Goal: Task Accomplishment & Management: Complete application form

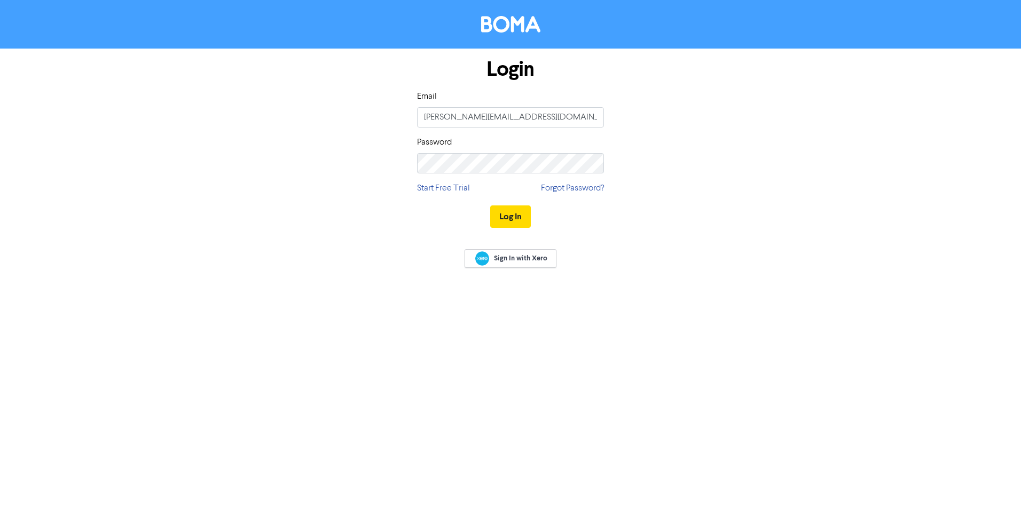
click at [511, 220] on button "Log In" at bounding box center [510, 217] width 41 height 22
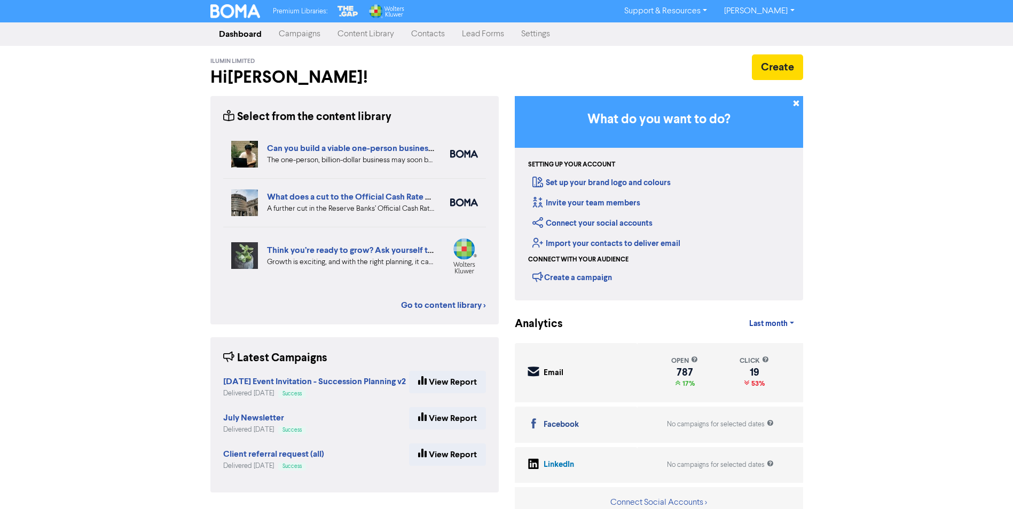
click at [430, 34] on link "Contacts" at bounding box center [428, 33] width 51 height 21
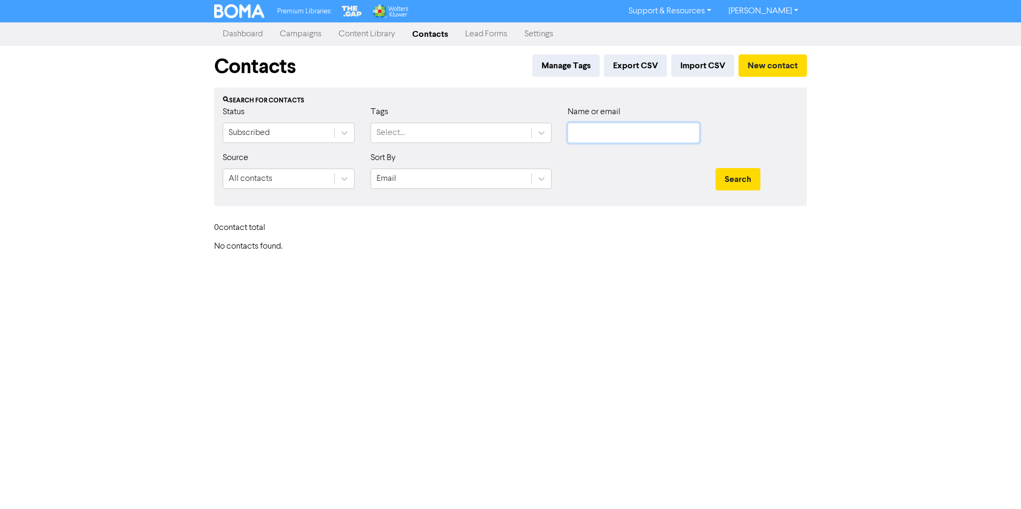
type input "[PERSON_NAME][EMAIL_ADDRESS][DOMAIN_NAME]"
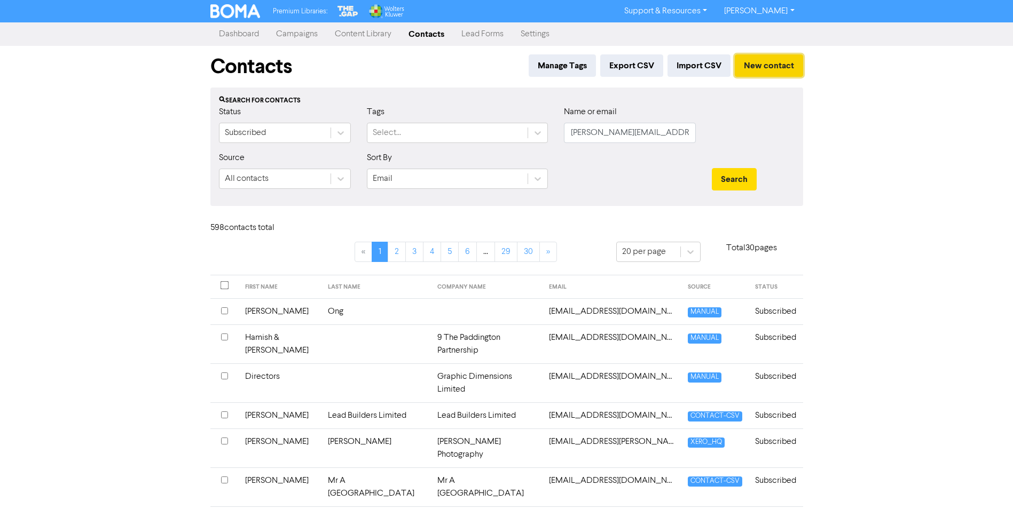
click at [763, 62] on button "New contact" at bounding box center [769, 65] width 68 height 22
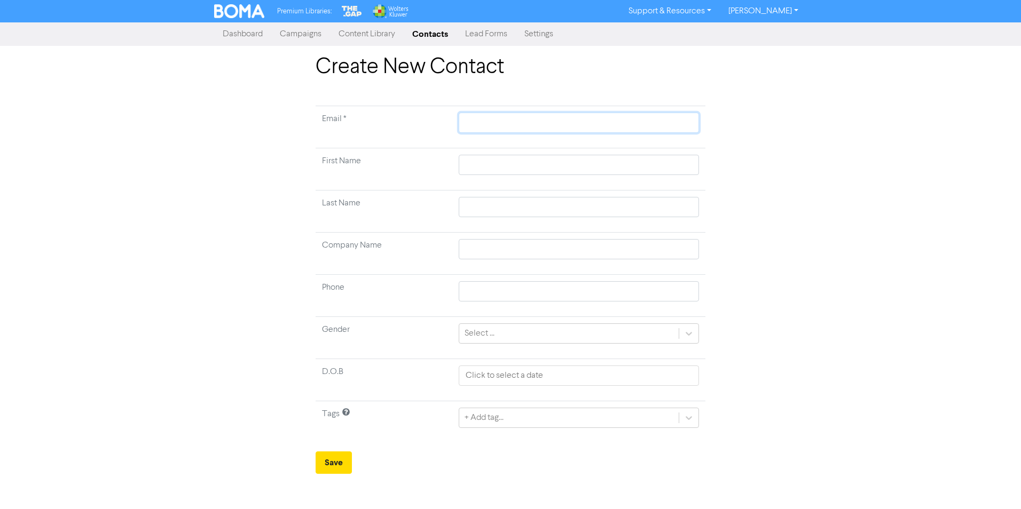
click at [515, 120] on input "text" at bounding box center [579, 123] width 240 height 20
paste input "[PERSON_NAME][EMAIL_ADDRESS][PERSON_NAME][DOMAIN_NAME]"
type input "[PERSON_NAME][EMAIL_ADDRESS][PERSON_NAME][DOMAIN_NAME]"
click at [474, 170] on input "text" at bounding box center [579, 165] width 240 height 20
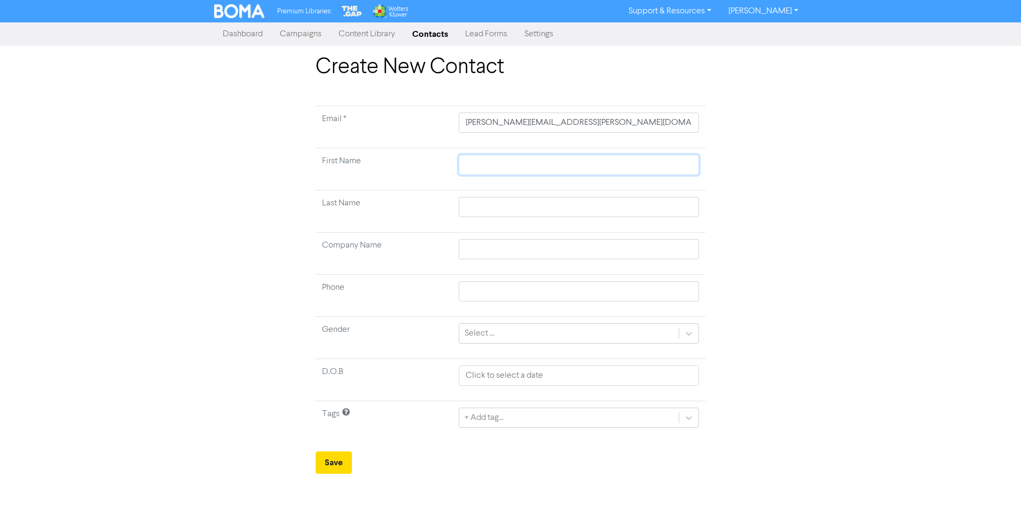
type input "N"
type input "Na"
type input "Nav"
type input "[PERSON_NAME]"
type input "Navat"
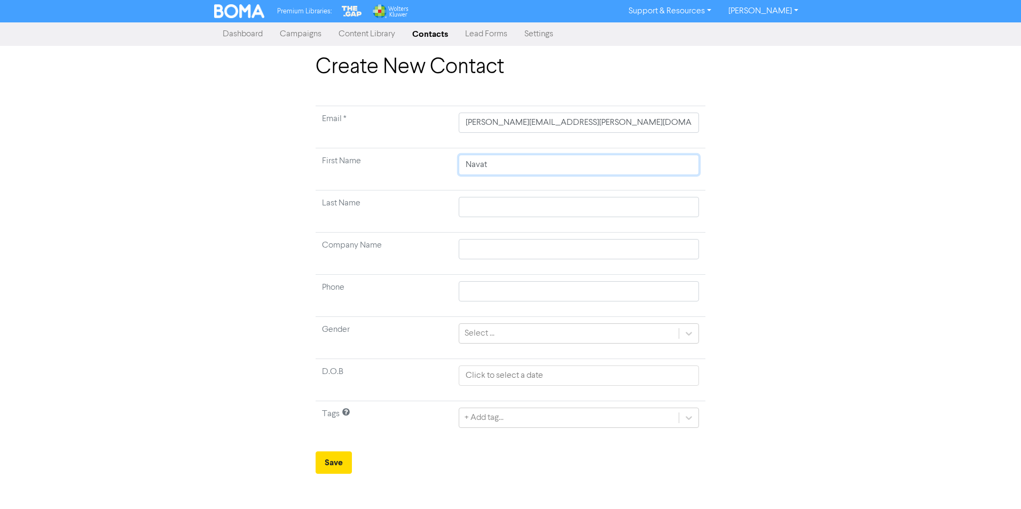
type input "[PERSON_NAME]"
click at [493, 202] on input "text" at bounding box center [579, 207] width 240 height 20
type input "B"
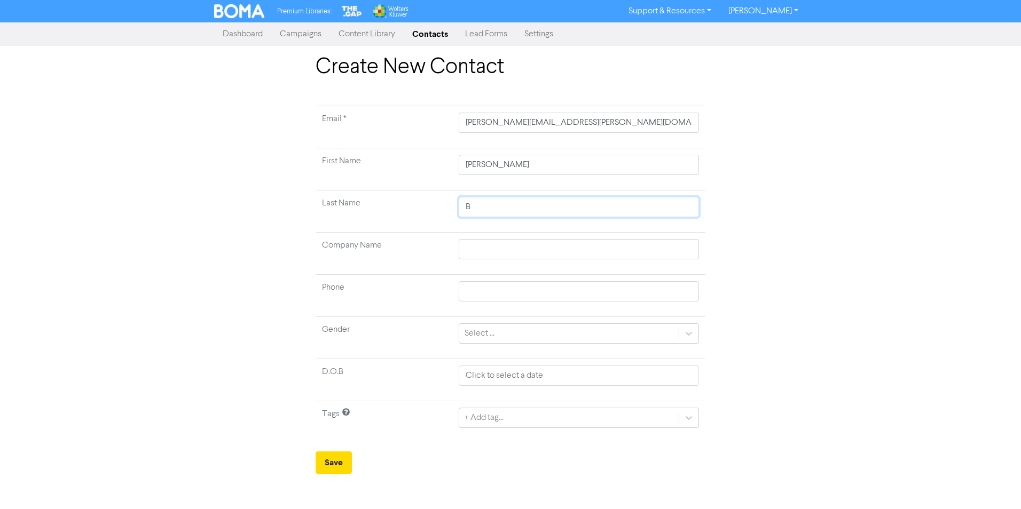
type input "Bu"
type input "Bud"
type input "[PERSON_NAME]"
type input "[DEMOGRAPHIC_DATA]"
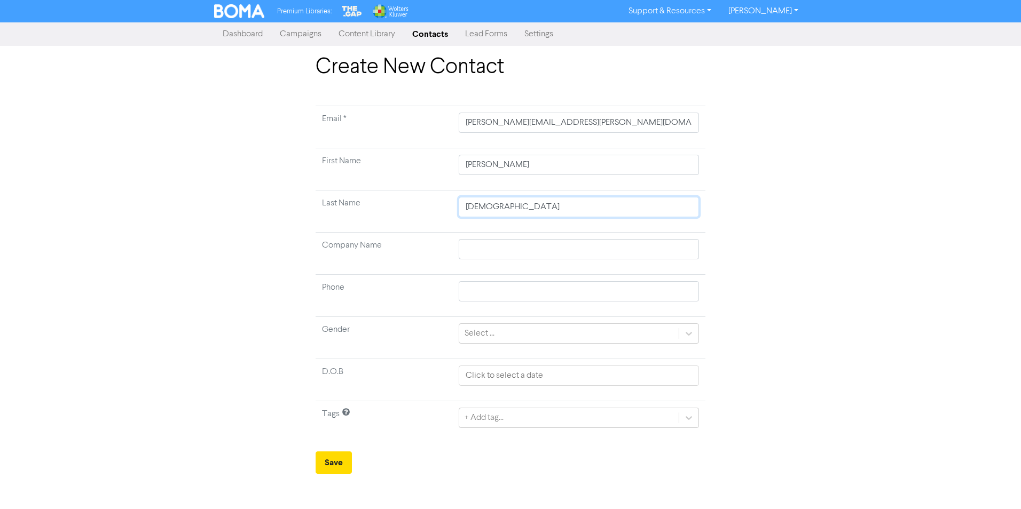
type input "[DEMOGRAPHIC_DATA]"
type input "Buddharaj"
type input "[DEMOGRAPHIC_DATA]"
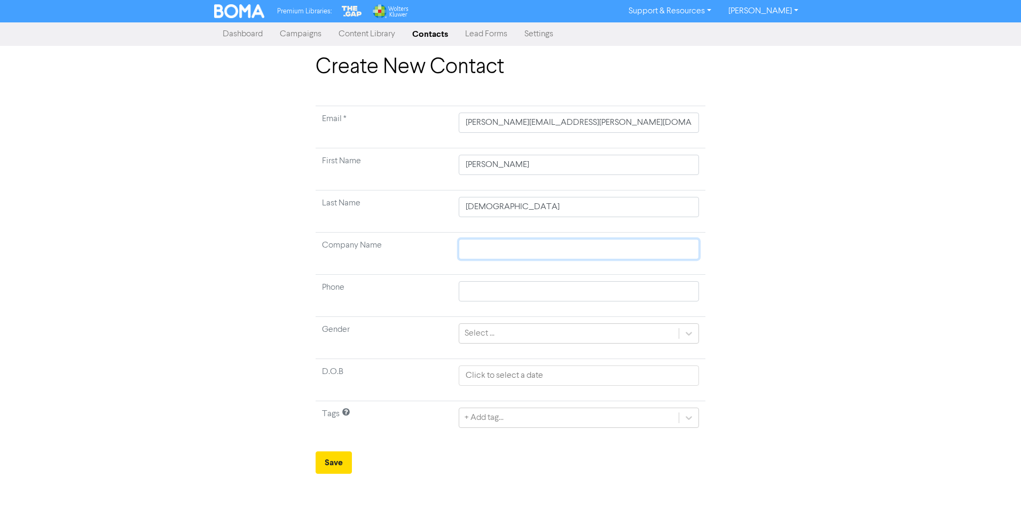
click at [498, 247] on input "text" at bounding box center [579, 249] width 240 height 20
type input "I"
type input "In"
type input "Inn"
type input "Inno"
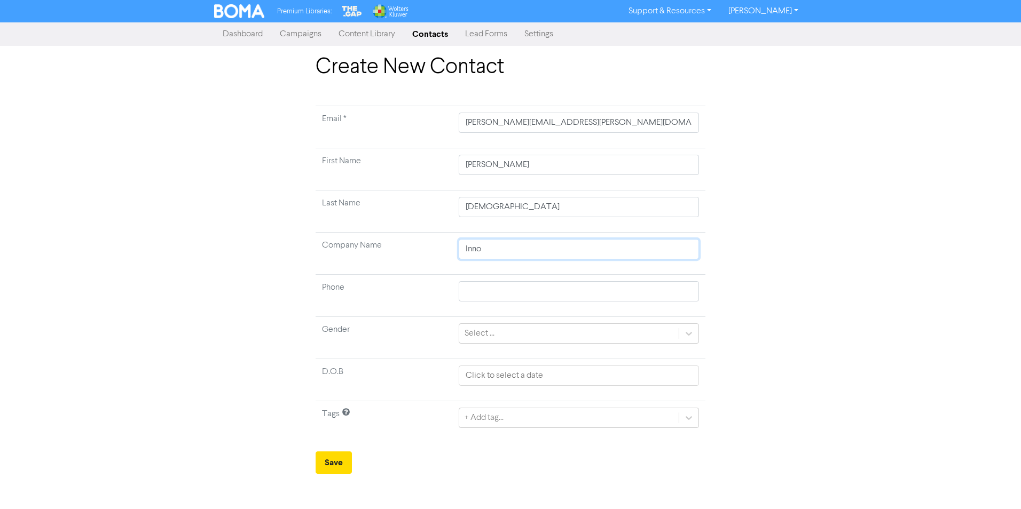
type input "Innov"
type input "Innova"
type input "Innovax"
type input "Innovax H"
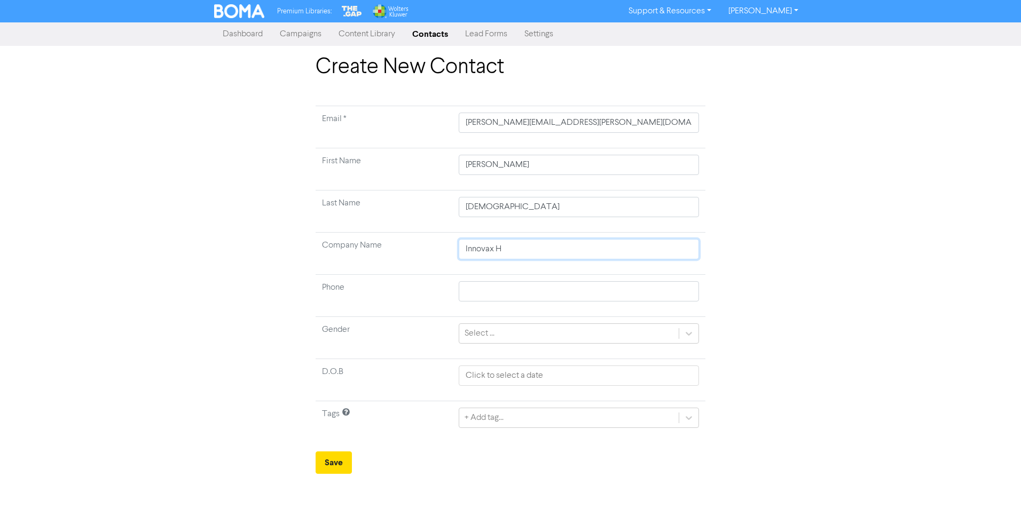
type input "Innovax Hu"
type input "Innovax Hub"
click at [690, 417] on icon at bounding box center [689, 418] width 11 height 11
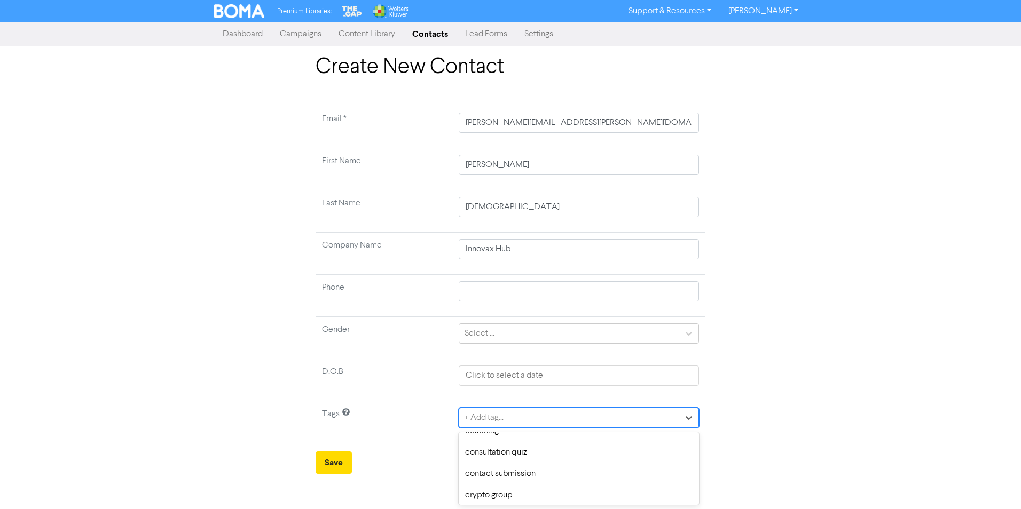
scroll to position [299, 0]
click at [569, 465] on div "contact submission" at bounding box center [579, 466] width 240 height 21
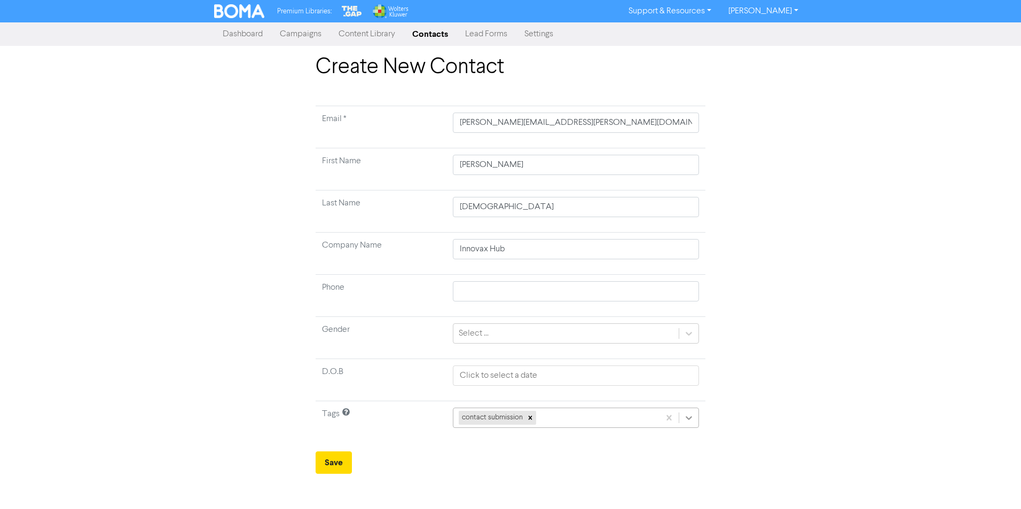
click at [692, 418] on icon at bounding box center [689, 419] width 6 height 4
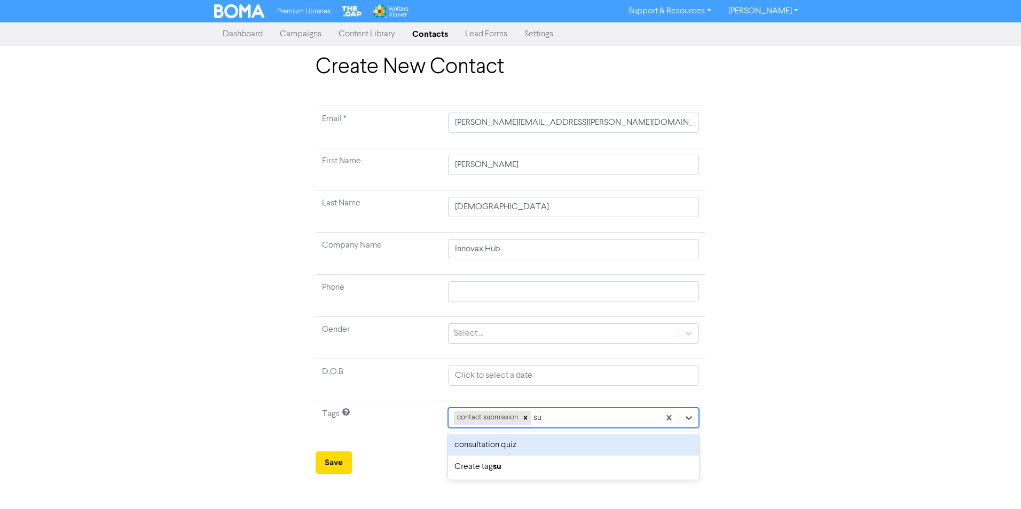
type input "s"
type input "bni [PERSON_NAME]"
click at [523, 446] on div "Create tag bni [PERSON_NAME]" at bounding box center [565, 446] width 268 height 22
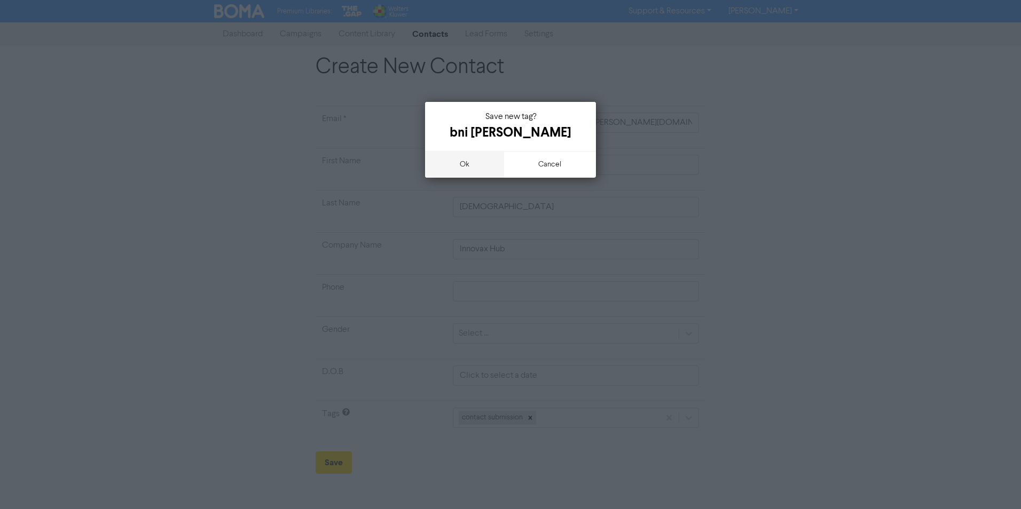
click at [473, 169] on button "ok" at bounding box center [464, 164] width 79 height 27
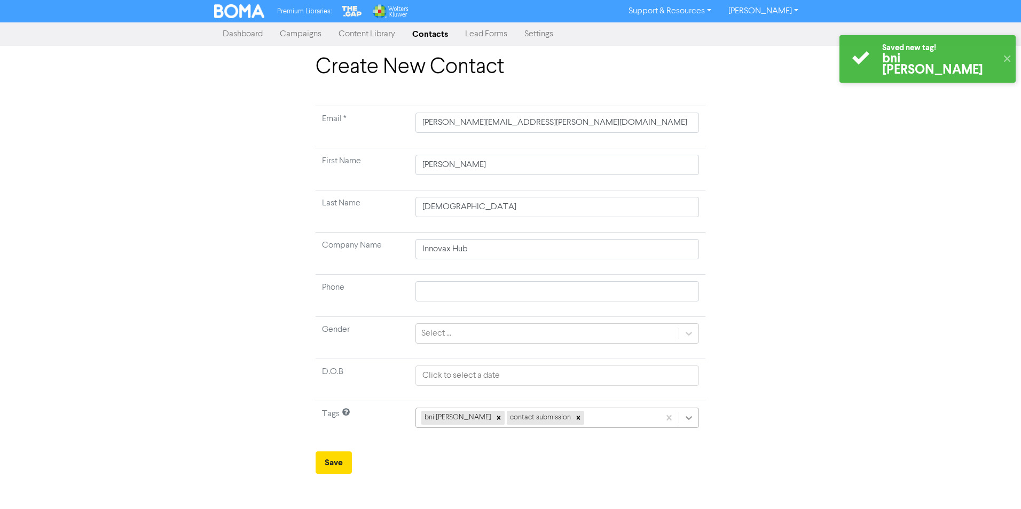
click at [693, 419] on icon at bounding box center [689, 418] width 11 height 11
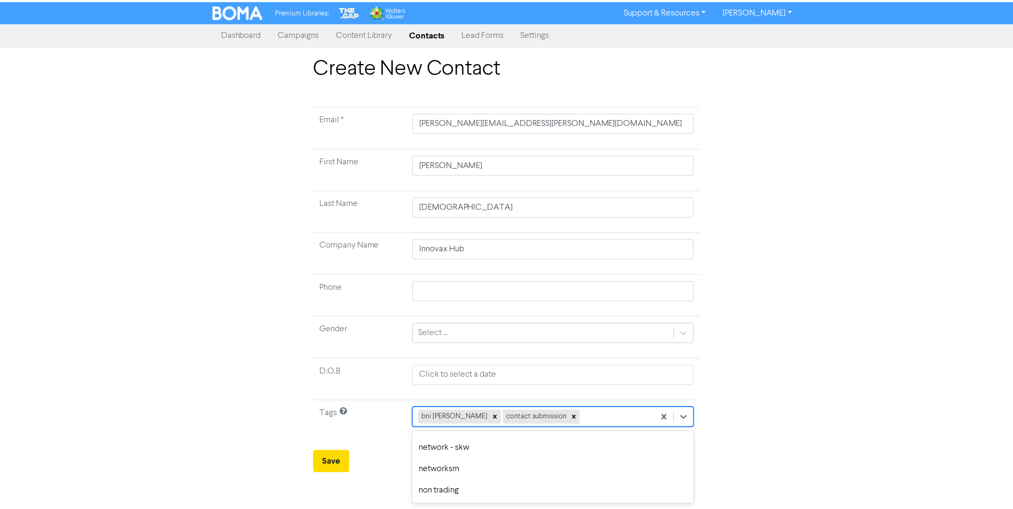
scroll to position [637, 0]
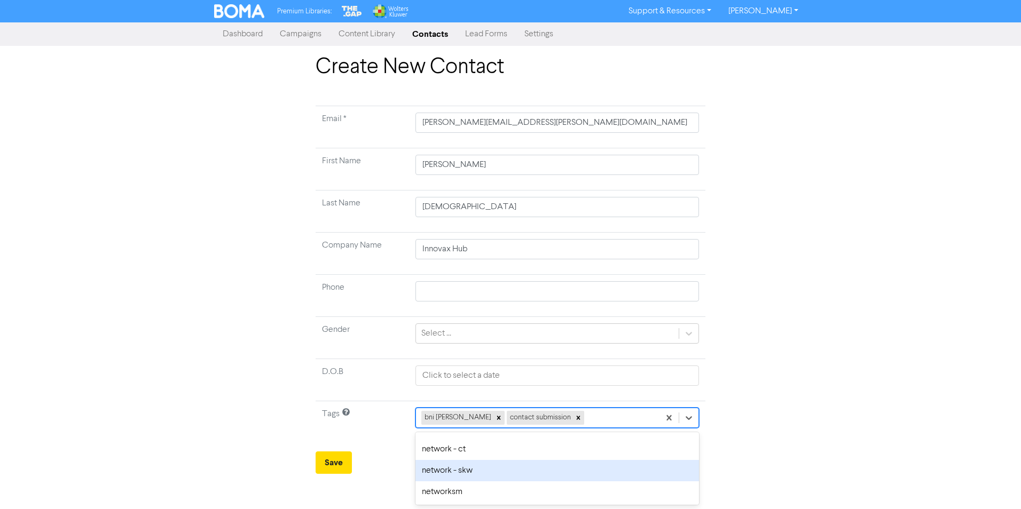
click at [462, 472] on div "network - skw" at bounding box center [558, 470] width 284 height 21
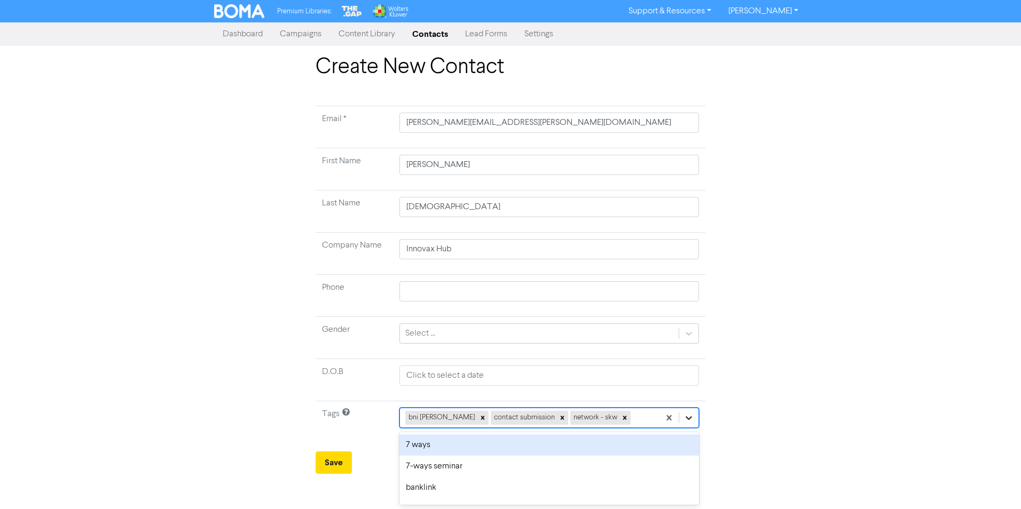
click at [685, 418] on icon at bounding box center [689, 418] width 11 height 11
type input "ind"
click at [672, 429] on td "option individual focused, 27 of 58. 2 results available for search term ind. U…" at bounding box center [548, 423] width 315 height 42
click at [690, 418] on icon at bounding box center [689, 418] width 11 height 11
type input "indi"
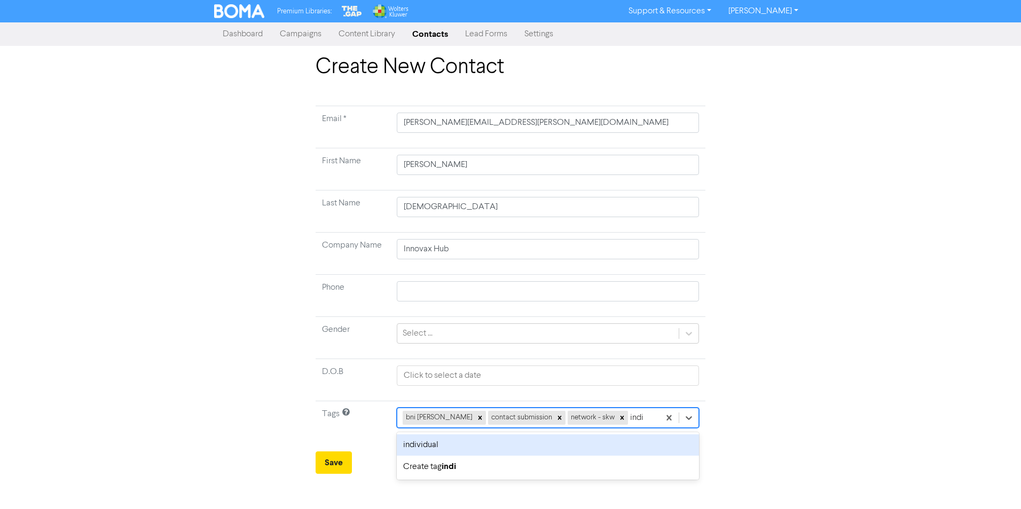
click at [434, 445] on div "individual" at bounding box center [548, 445] width 302 height 21
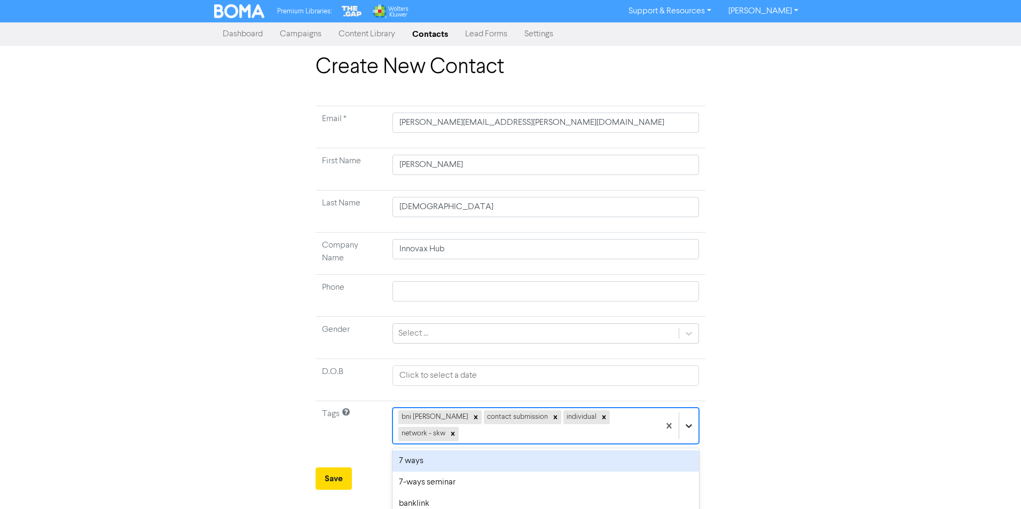
click at [688, 425] on icon at bounding box center [689, 427] width 6 height 4
type input "bu"
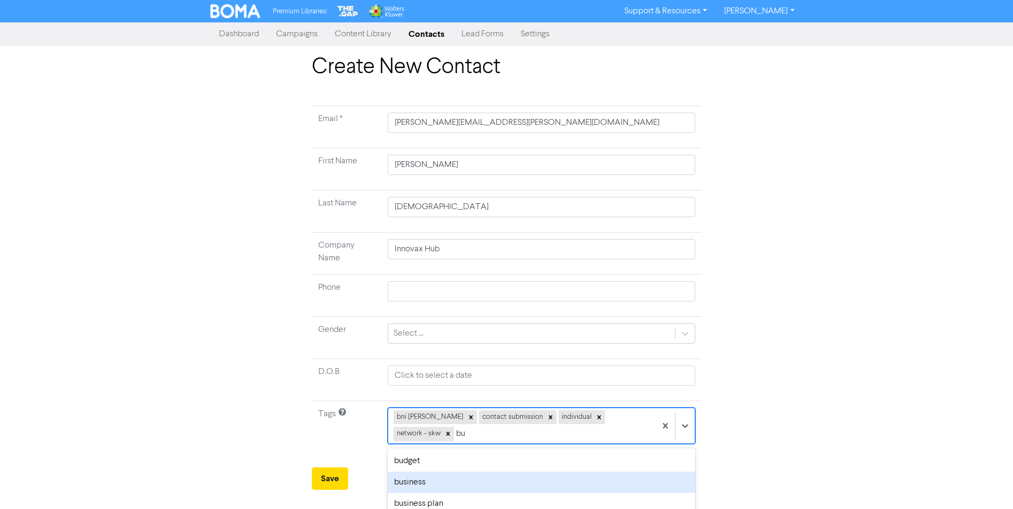
click at [520, 486] on div "business" at bounding box center [541, 482] width 307 height 21
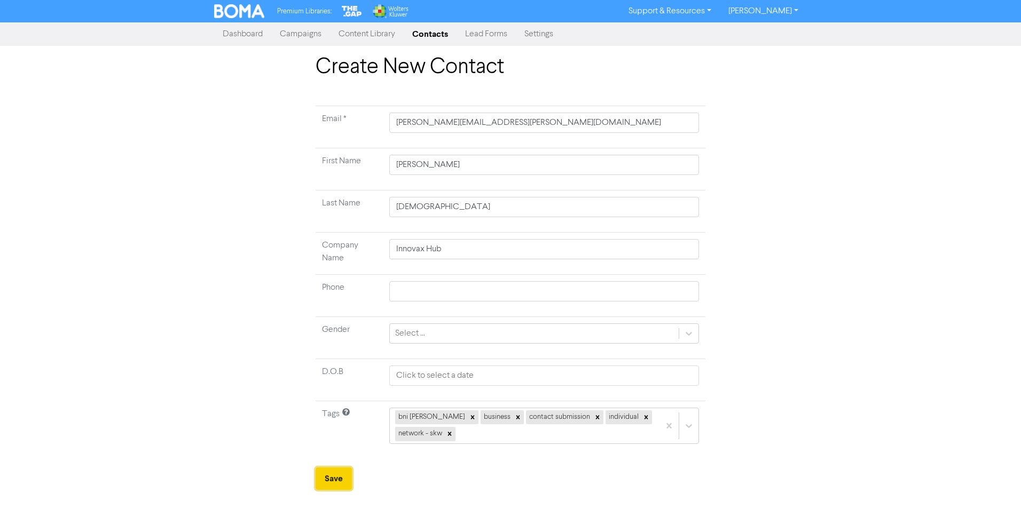
click at [332, 476] on button "Save" at bounding box center [334, 479] width 36 height 22
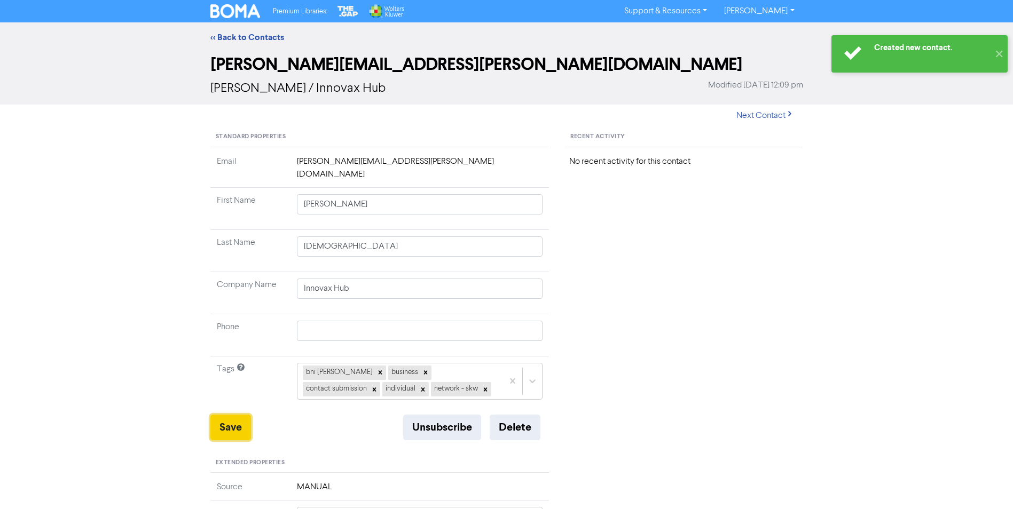
click at [241, 415] on button "Save" at bounding box center [230, 428] width 41 height 26
